Goal: Task Accomplishment & Management: Complete application form

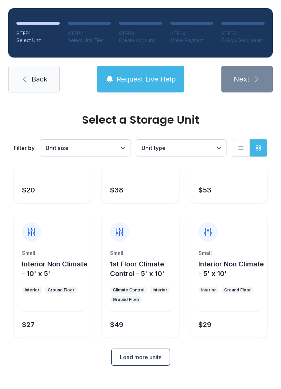
scroll to position [81, 0]
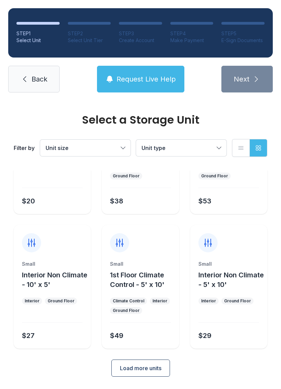
click at [21, 75] on icon at bounding box center [25, 79] width 8 height 8
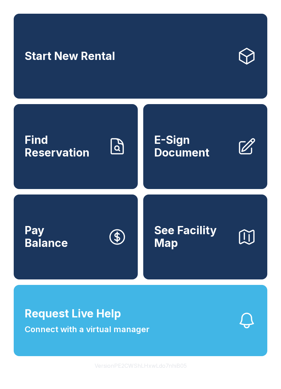
click at [185, 147] on span "E-Sign Document" at bounding box center [192, 146] width 77 height 25
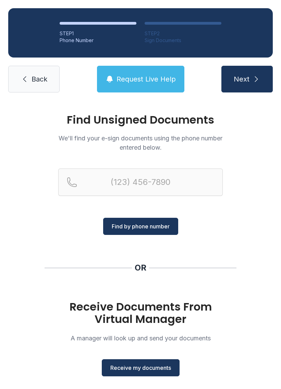
click at [153, 370] on span "Receive my documents" at bounding box center [140, 368] width 61 height 8
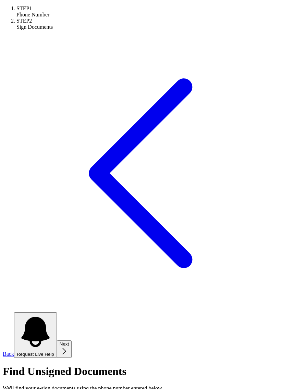
type input "(80"
click at [33, 306] on link "Back" at bounding box center [140, 331] width 275 height 51
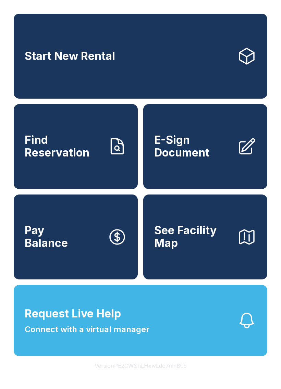
click at [202, 152] on span "E-Sign Document" at bounding box center [192, 146] width 77 height 25
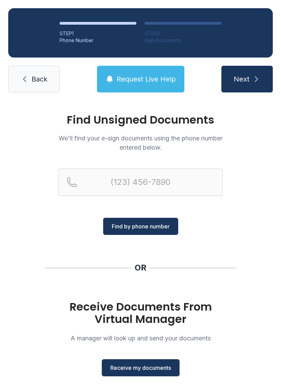
click at [149, 364] on span "Receive my documents" at bounding box center [140, 368] width 61 height 8
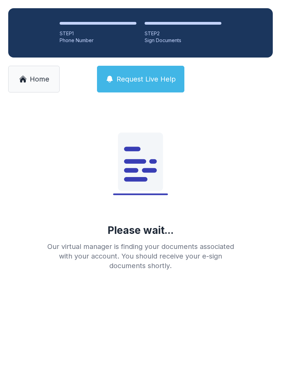
click at [42, 80] on span "Home" at bounding box center [40, 79] width 20 height 10
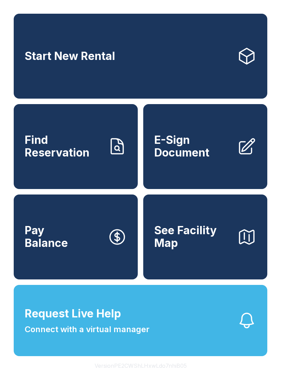
click at [198, 150] on span "E-Sign Document" at bounding box center [192, 146] width 77 height 25
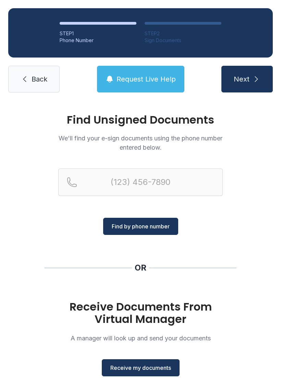
click at [140, 368] on span "Receive my documents" at bounding box center [140, 368] width 61 height 8
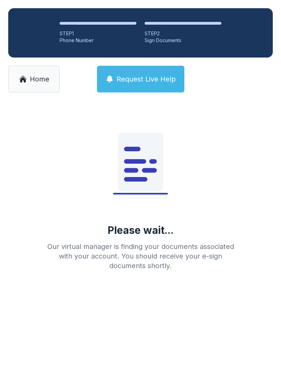
click at [45, 74] on link "Home" at bounding box center [33, 79] width 51 height 27
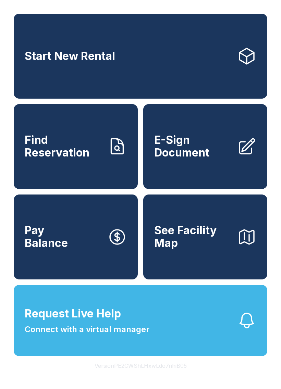
click at [183, 168] on link "E-Sign Document" at bounding box center [205, 146] width 124 height 85
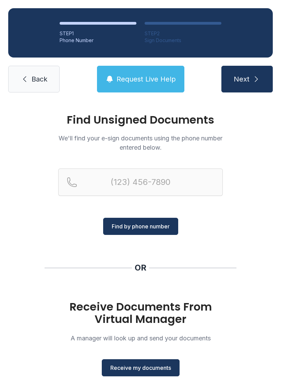
click at [30, 76] on link "Back" at bounding box center [33, 79] width 51 height 27
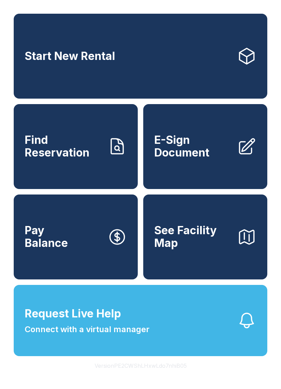
click at [207, 146] on span "E-Sign Document" at bounding box center [192, 146] width 77 height 25
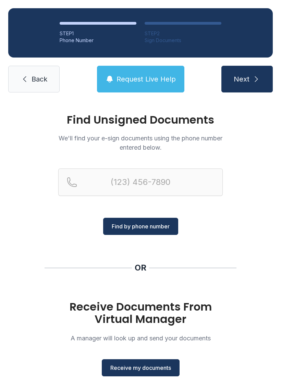
click at [37, 73] on link "Back" at bounding box center [33, 79] width 51 height 27
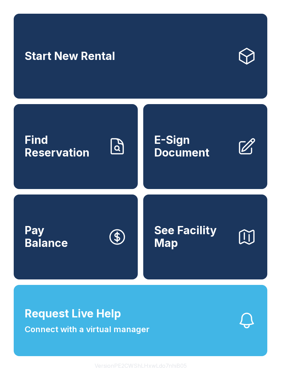
click at [170, 96] on link "Start New Rental" at bounding box center [140, 56] width 253 height 85
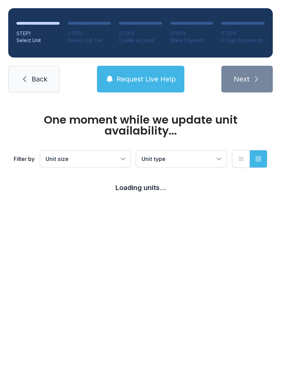
click at [193, 28] on li "STEP 4 Make Payment" at bounding box center [191, 33] width 43 height 22
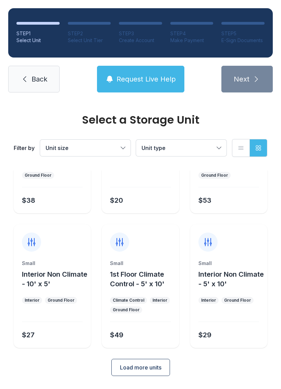
scroll to position [81, 0]
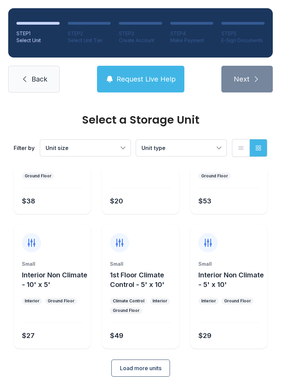
click at [24, 90] on link "Back" at bounding box center [33, 79] width 51 height 27
